Goal: Task Accomplishment & Management: Manage account settings

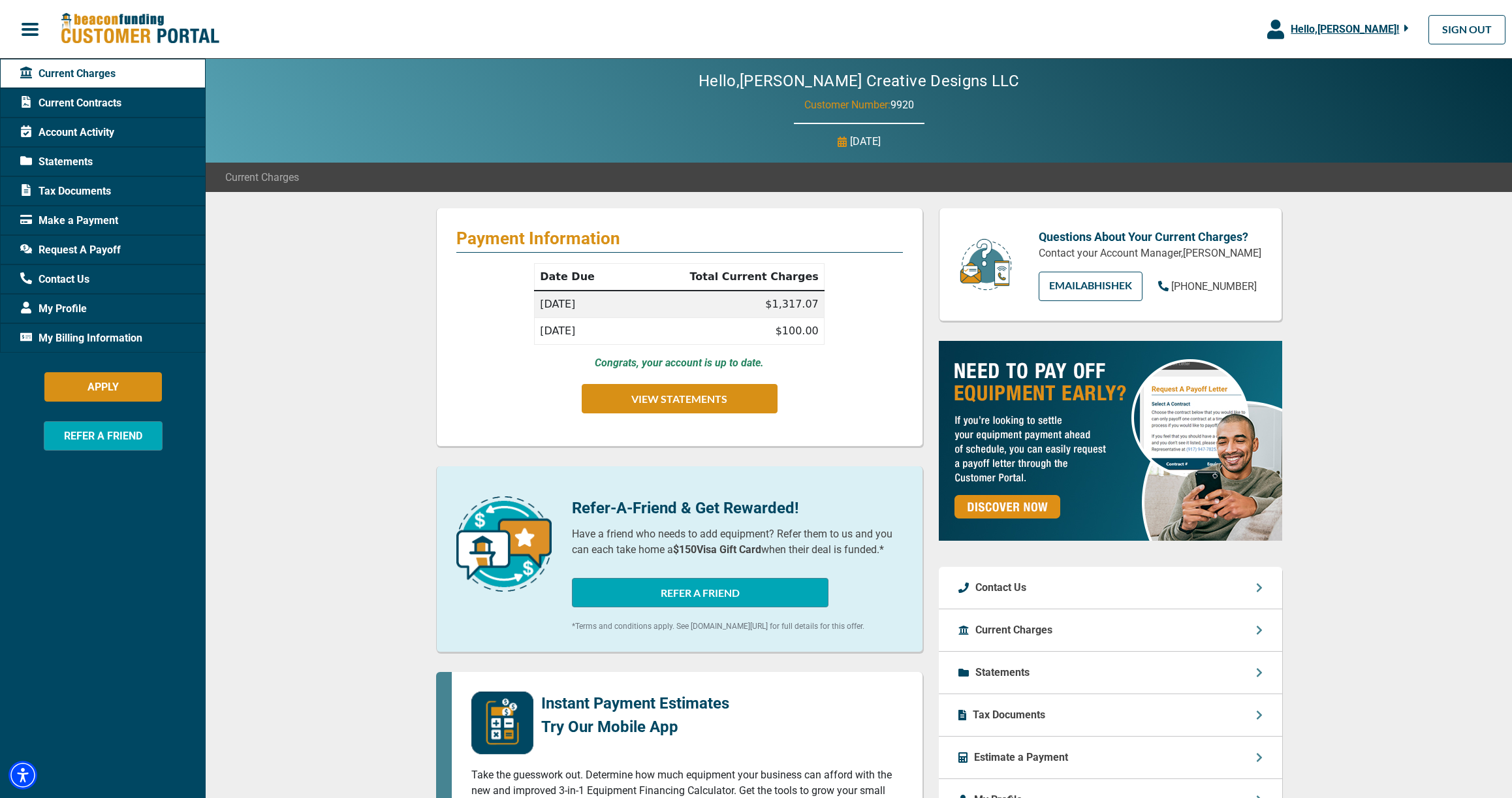
click at [331, 389] on div "Payment Information Date Due Total Current Charges [DATE] $1,317.07 [DATE] $100…" at bounding box center [858, 673] width 1307 height 962
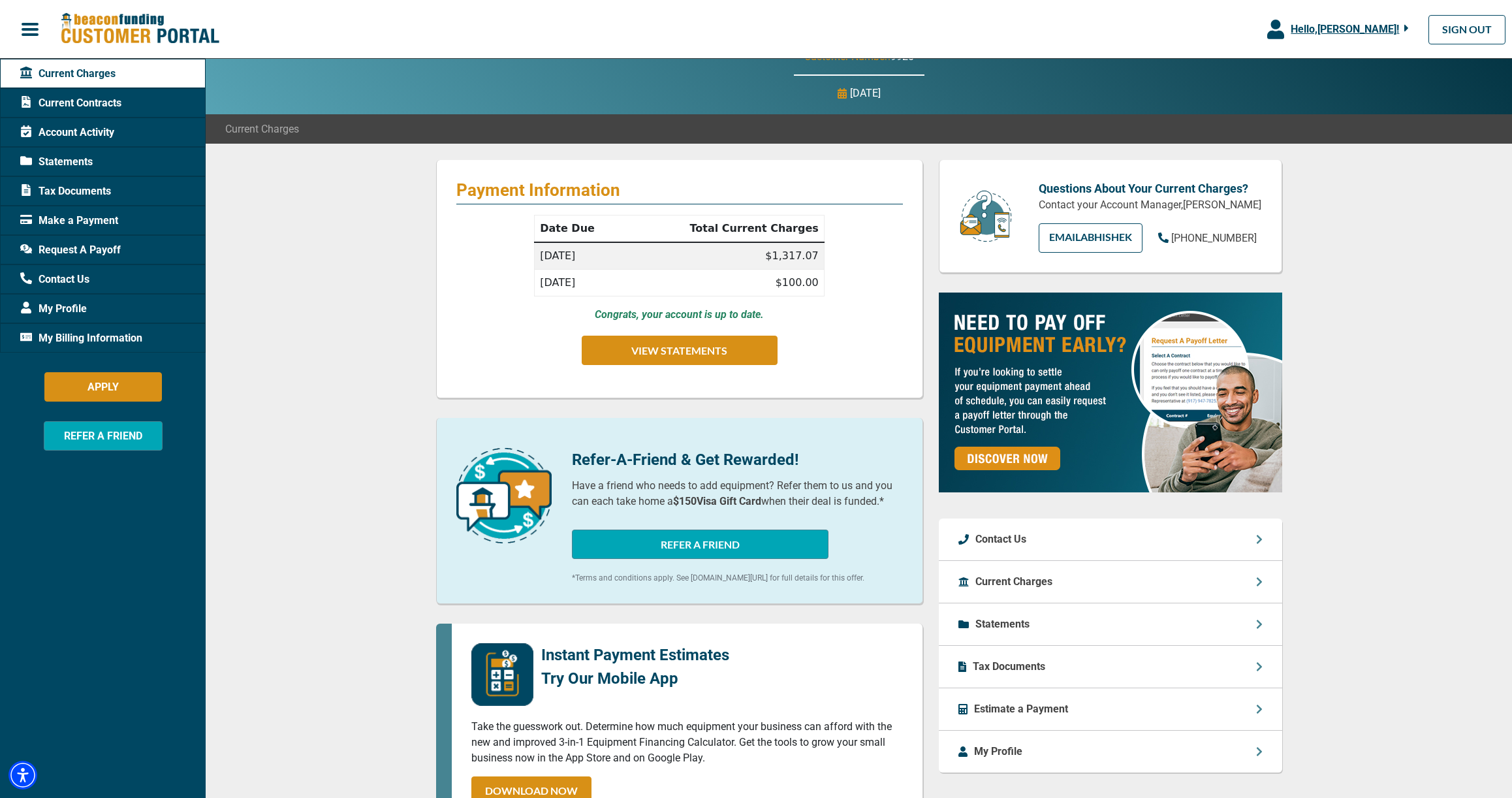
scroll to position [40, 0]
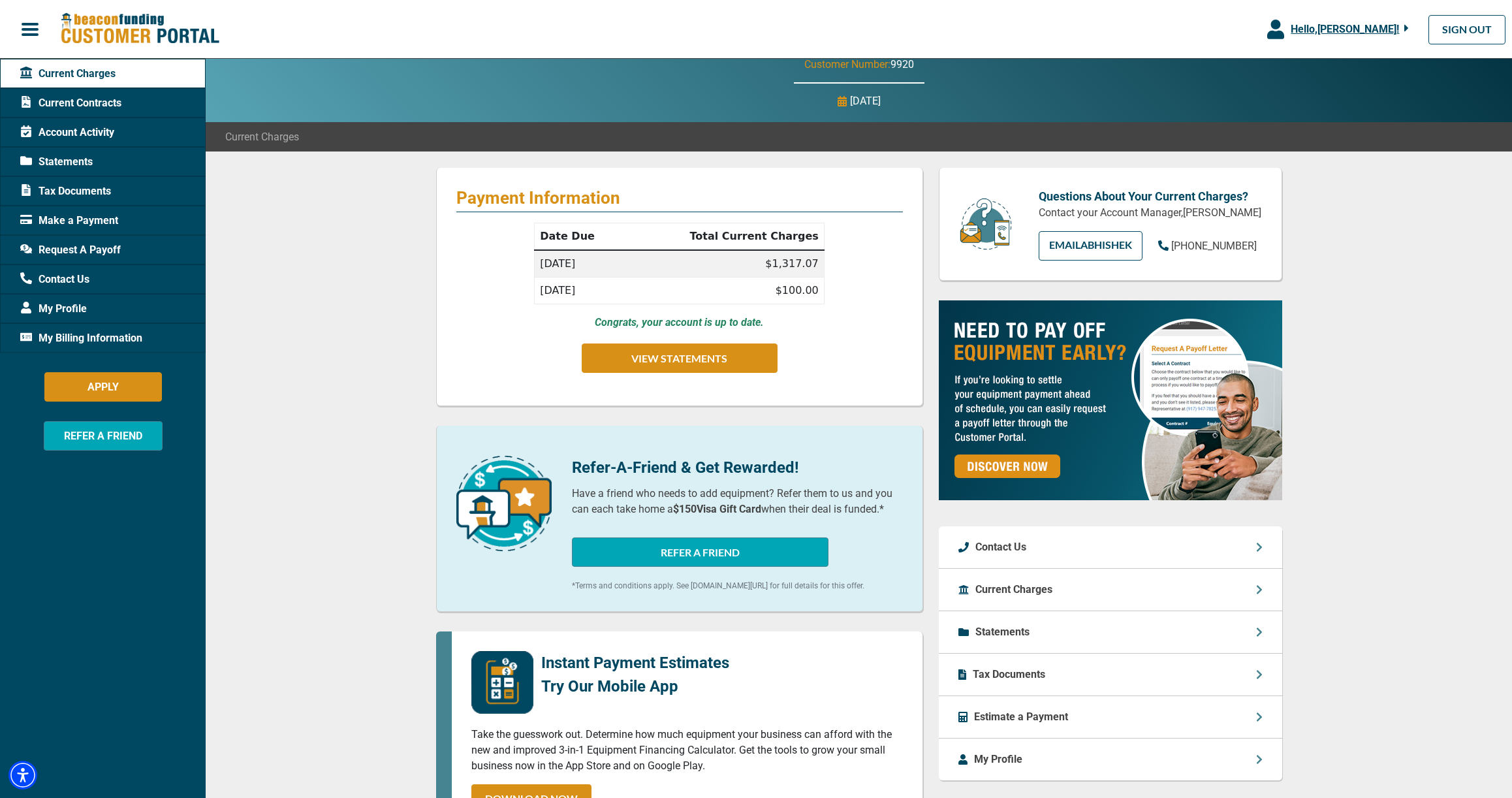
click at [346, 421] on div "Payment Information Date Due Total Current Charges [DATE] $1,317.07 [DATE] $100…" at bounding box center [858, 633] width 1307 height 962
click at [65, 253] on span "Request A Payoff" at bounding box center [70, 250] width 101 height 16
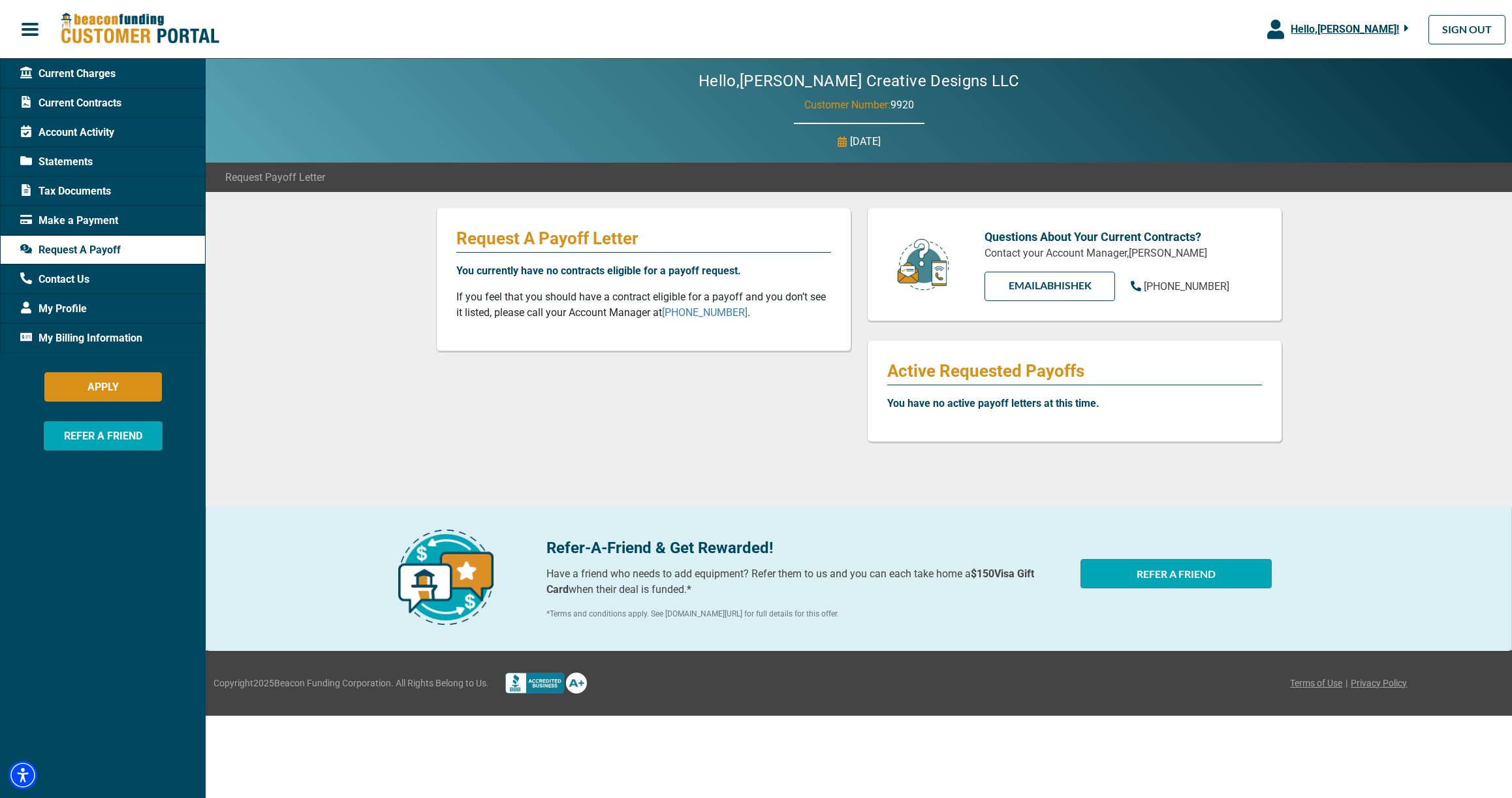
click at [83, 67] on span "Current Charges" at bounding box center [68, 74] width 96 height 16
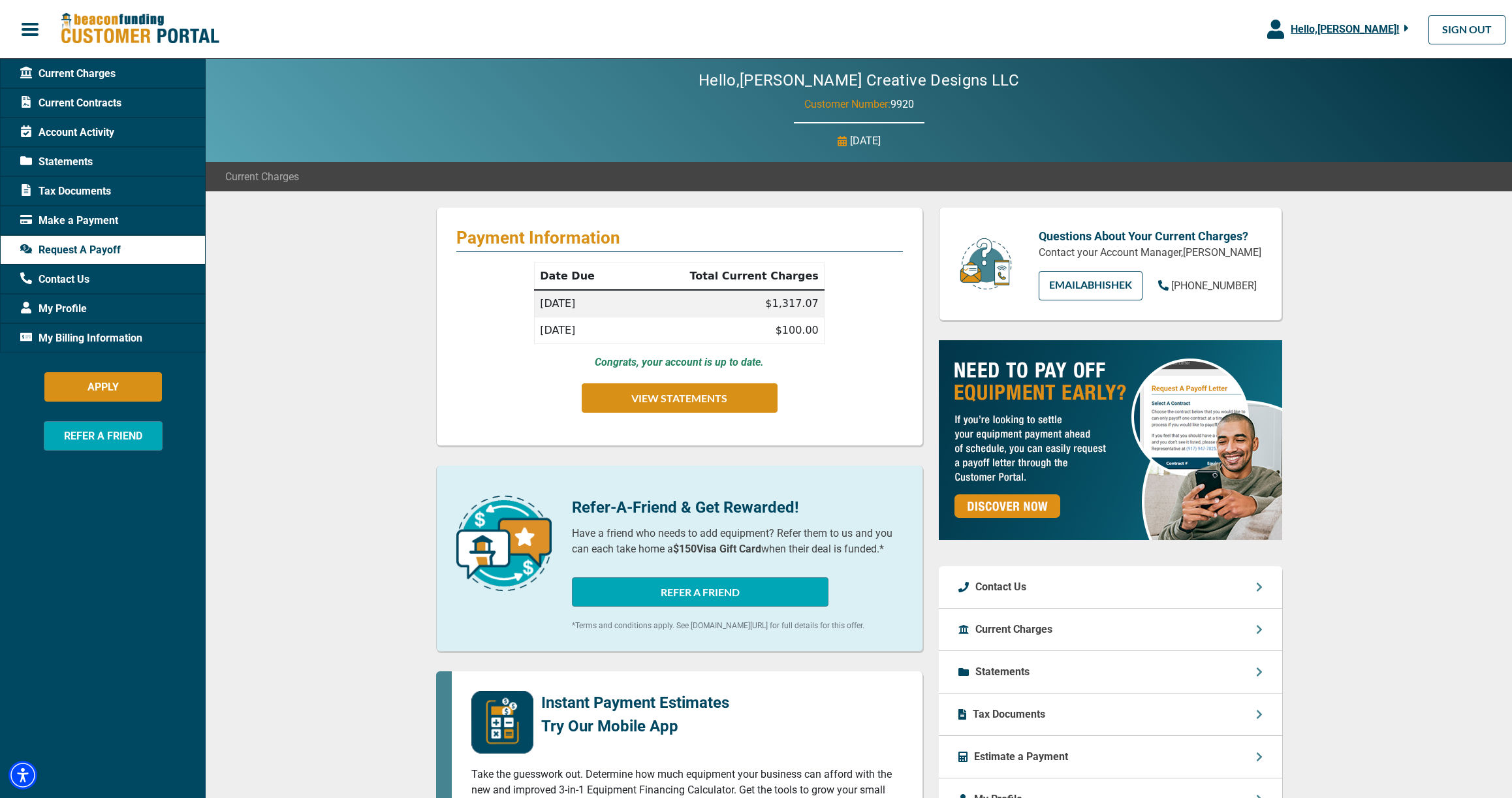
scroll to position [4, 0]
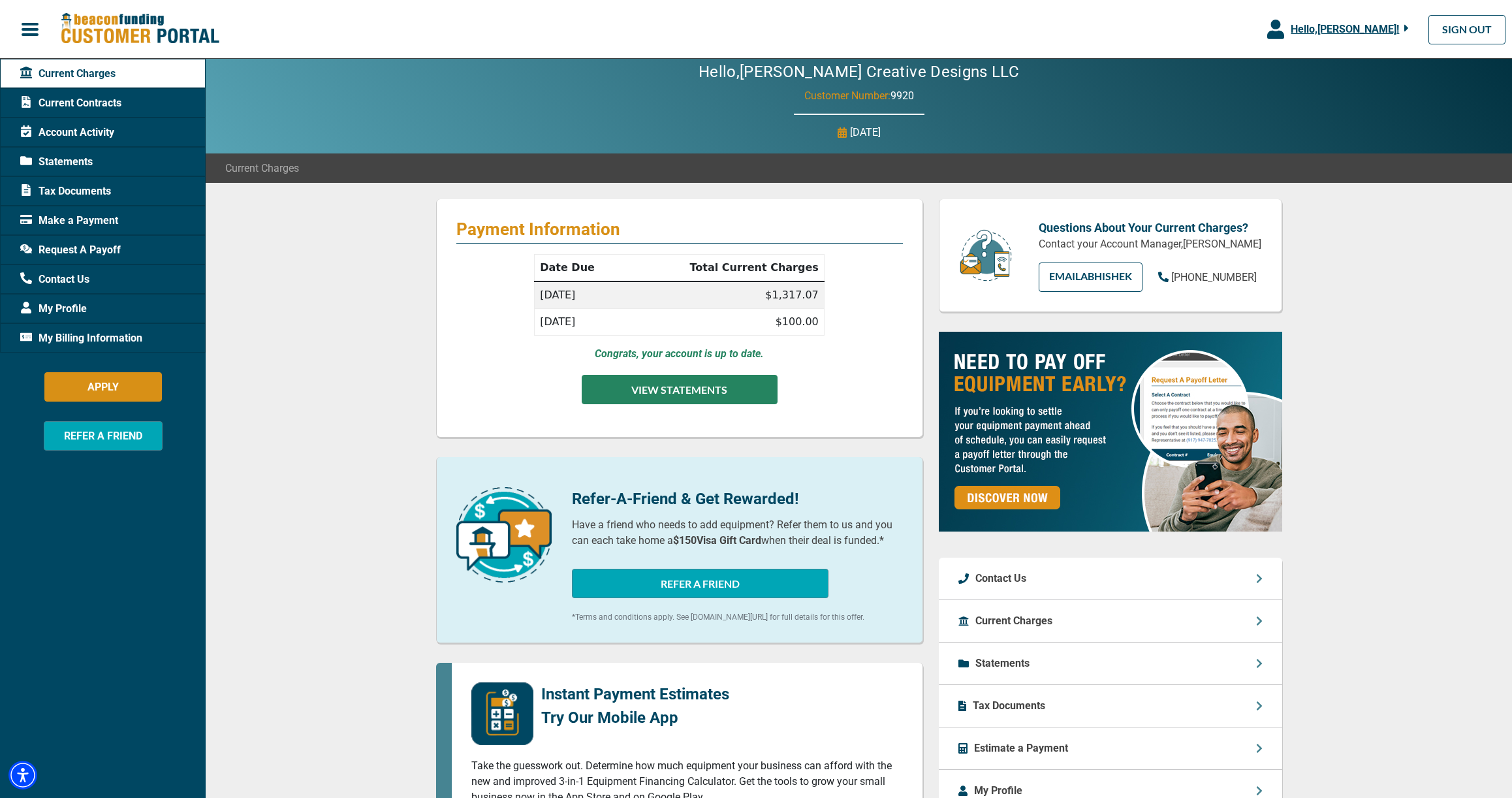
click at [698, 401] on button "VIEW STATEMENTS" at bounding box center [680, 389] width 196 height 29
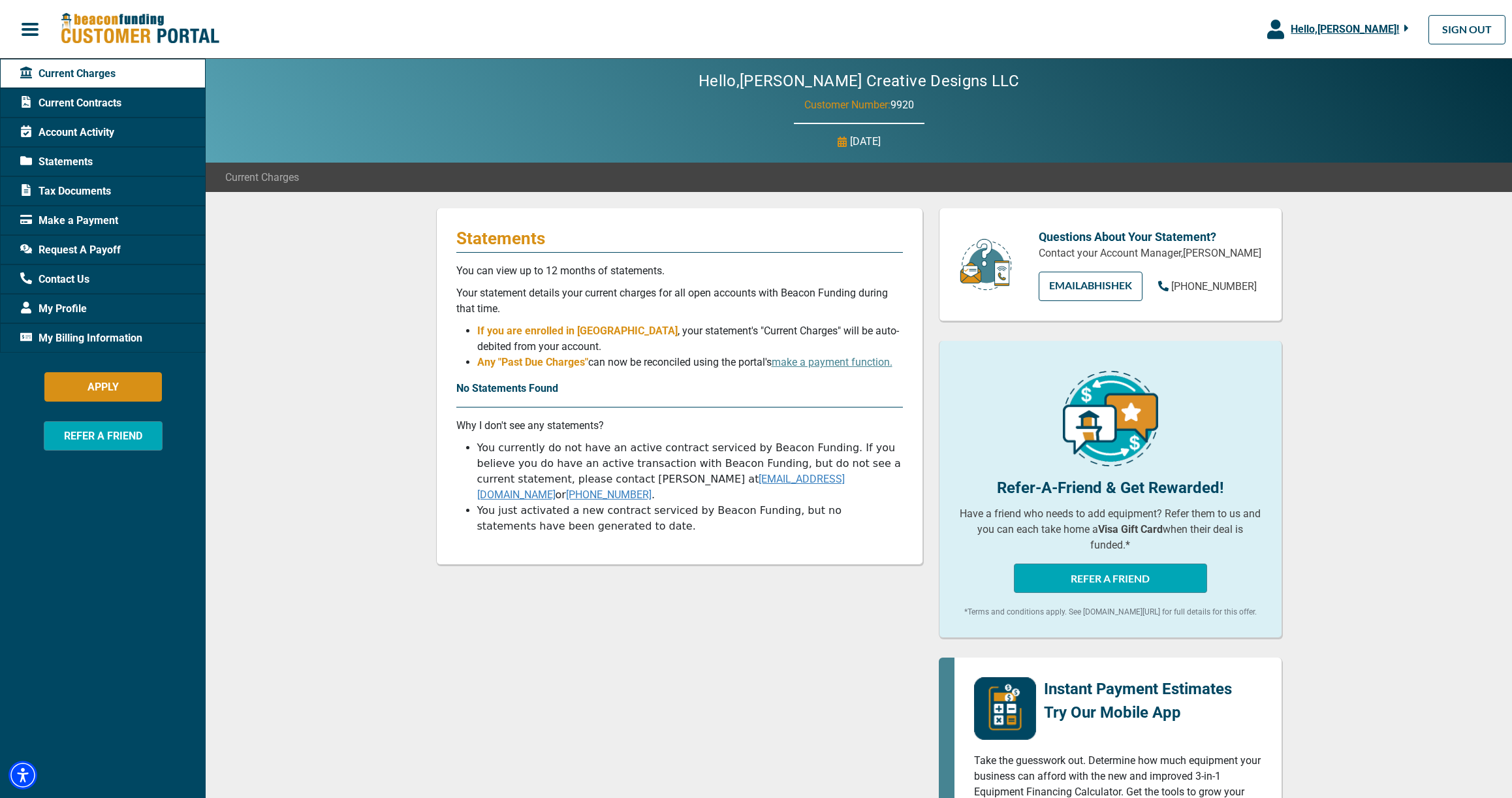
scroll to position [1, 0]
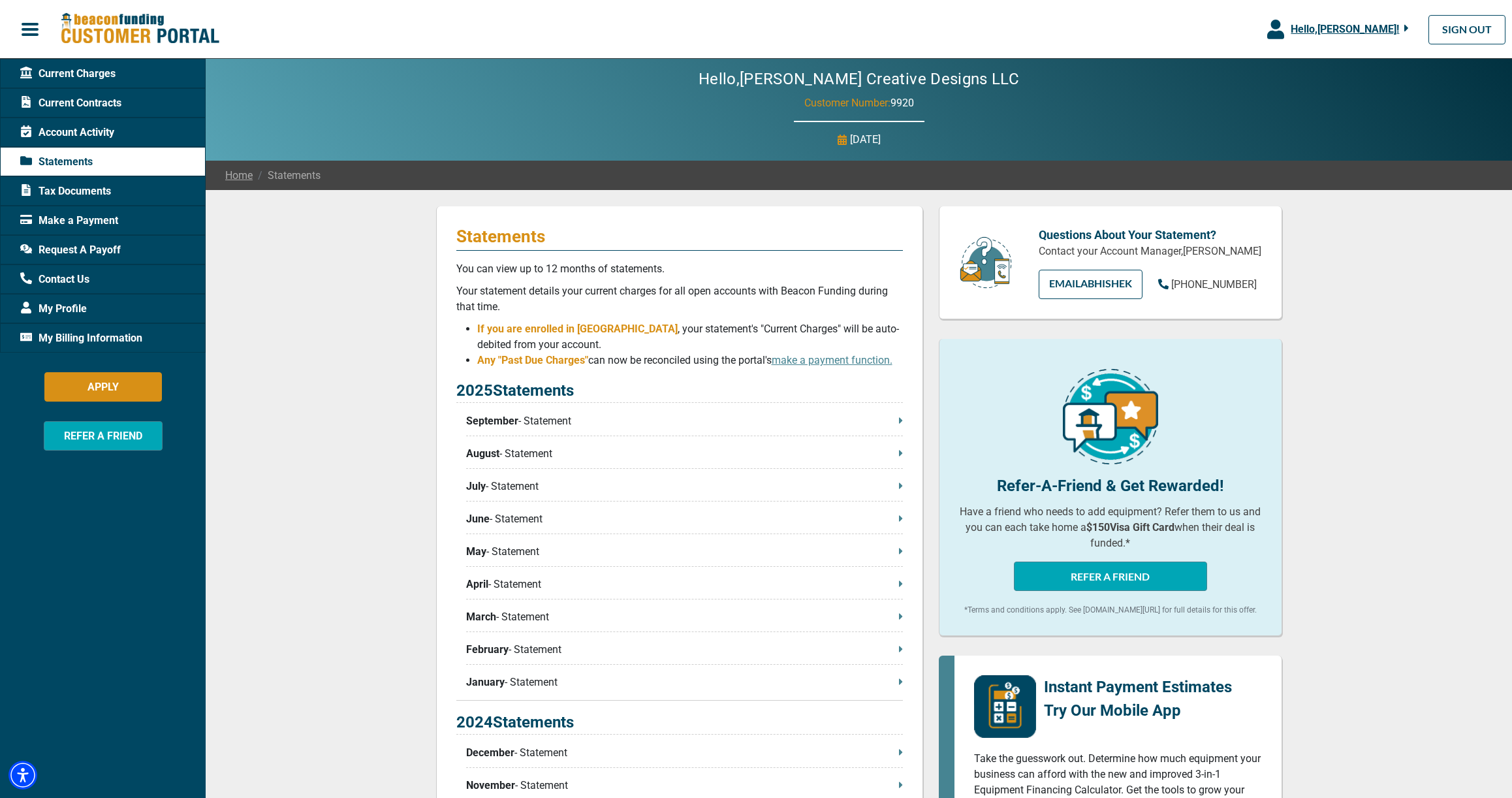
click at [681, 419] on p "September - Statement" at bounding box center [685, 421] width 437 height 16
click at [95, 249] on span "Request A Payoff" at bounding box center [70, 250] width 101 height 16
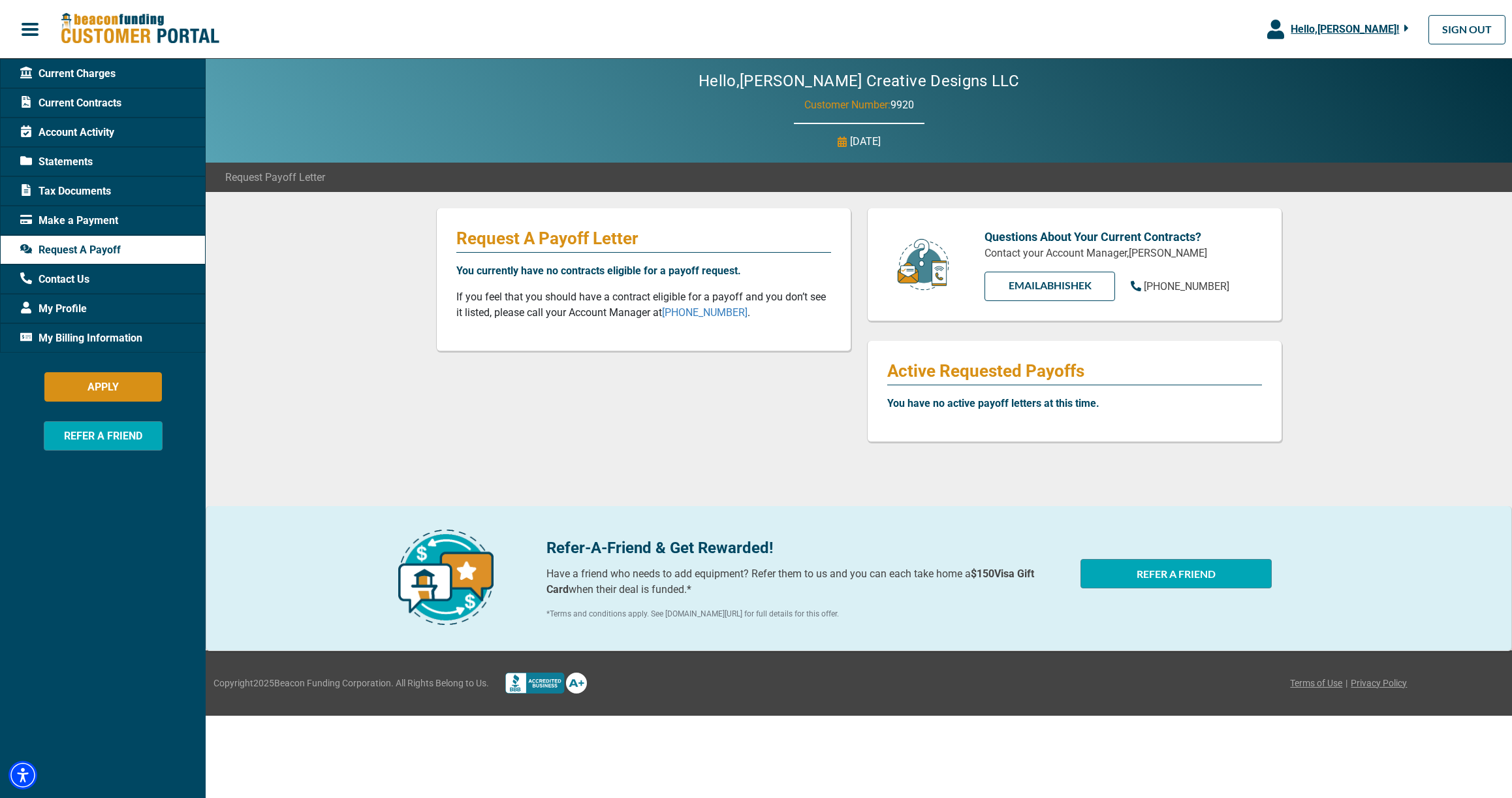
click at [379, 312] on div "Request A Payoff Letter You currently have no contracts eligible for a payoff r…" at bounding box center [858, 421] width 1307 height 458
click at [1037, 289] on link "EMAIL Abhishek" at bounding box center [1050, 286] width 131 height 29
